Goal: Obtain resource: Download file/media

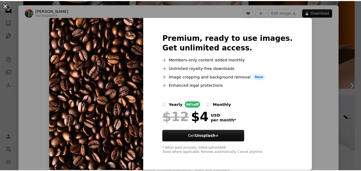
scroll to position [0, 0]
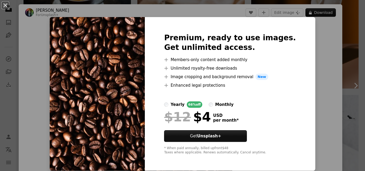
click at [320, 56] on div "An X shape Premium, ready to use images. Get unlimited access. A plus sign Memb…" at bounding box center [182, 85] width 365 height 171
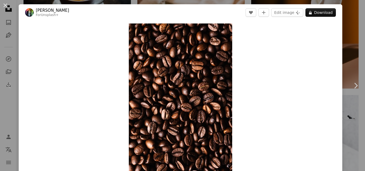
click at [7, 4] on button "An X shape" at bounding box center [5, 5] width 6 height 6
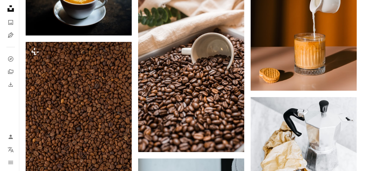
scroll to position [2110, 0]
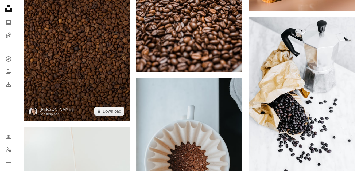
click at [83, 90] on img at bounding box center [77, 41] width 106 height 159
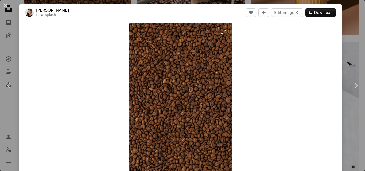
scroll to position [80, 0]
